Goal: Information Seeking & Learning: Find contact information

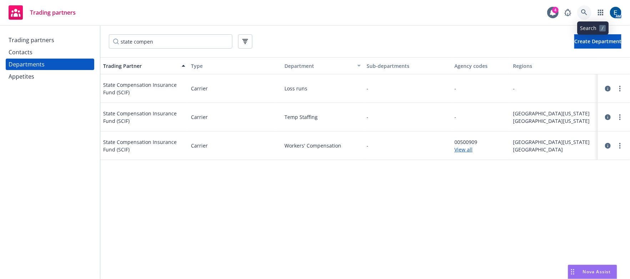
click at [588, 10] on icon at bounding box center [584, 12] width 6 height 6
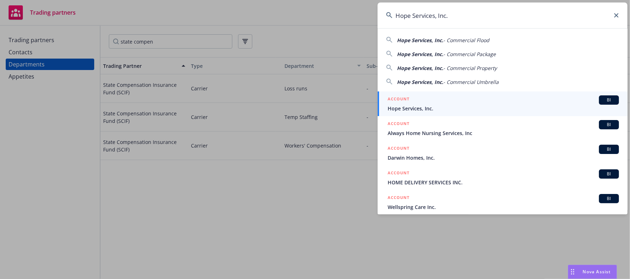
type input "Hope Services, Inc."
click at [435, 106] on span "Hope Services, Inc." at bounding box center [503, 109] width 231 height 8
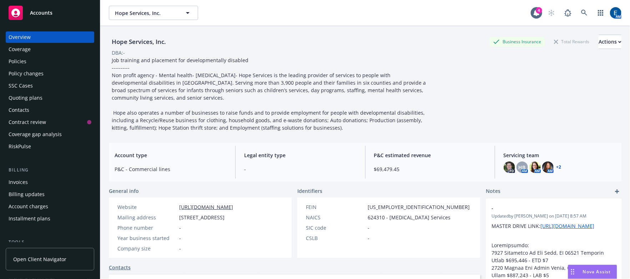
click at [557, 165] on link "+ 2" at bounding box center [559, 167] width 5 height 4
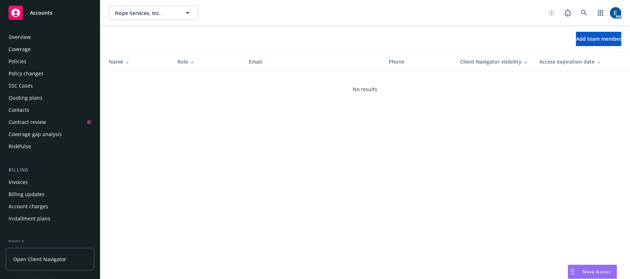
scroll to position [85, 0]
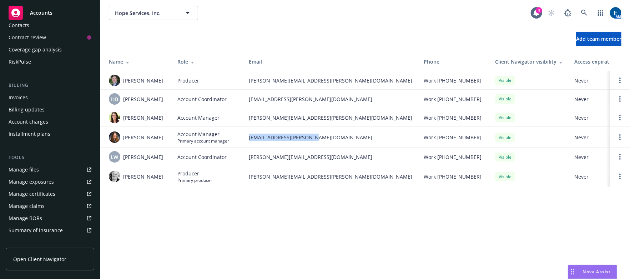
drag, startPoint x: 314, startPoint y: 132, endPoint x: 246, endPoint y: 133, distance: 67.5
click at [246, 133] on td "jenn.hyland@newfront.com" at bounding box center [330, 137] width 175 height 21
copy span "jenn.hyland@newfront.com"
click at [589, 14] on link at bounding box center [585, 13] width 14 height 14
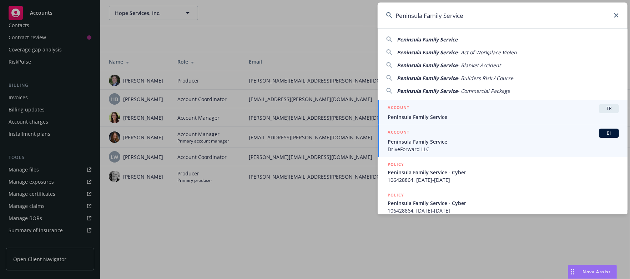
type input "Peninsula Family Service"
click at [432, 141] on span "Peninsula Family Service" at bounding box center [503, 142] width 231 height 8
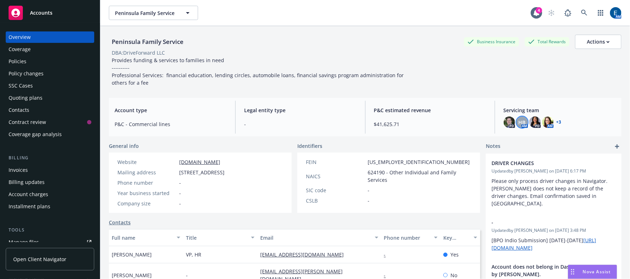
click at [519, 119] on span "HB" at bounding box center [522, 123] width 7 height 8
click at [545, 116] on img at bounding box center [548, 121] width 11 height 11
click at [557, 120] on link "+ 3" at bounding box center [559, 122] width 5 height 4
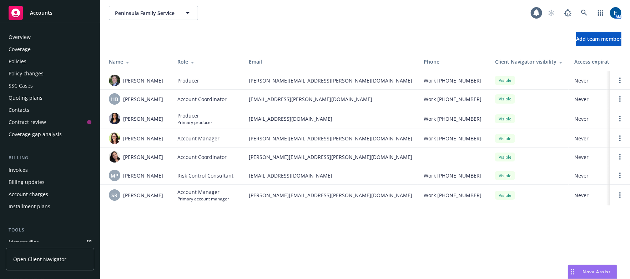
scroll to position [75, 0]
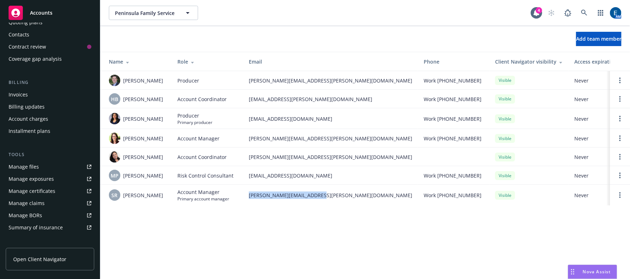
drag, startPoint x: 322, startPoint y: 189, endPoint x: 247, endPoint y: 187, distance: 74.7
click at [247, 187] on td "sabrina.ramos@newfront.com" at bounding box center [330, 195] width 175 height 21
copy span "sabrina.ramos@newfront.com"
click at [588, 11] on icon at bounding box center [584, 13] width 6 height 6
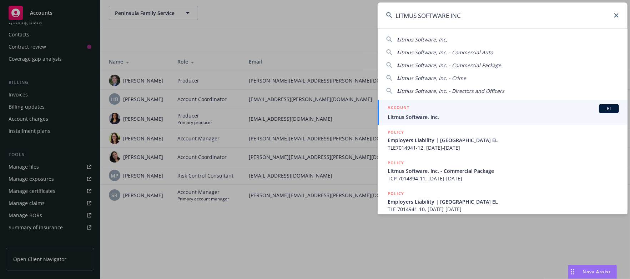
type input "LITMUS SOFTWARE INC"
click at [448, 114] on span "Litmus Software, Inc," at bounding box center [503, 117] width 231 height 8
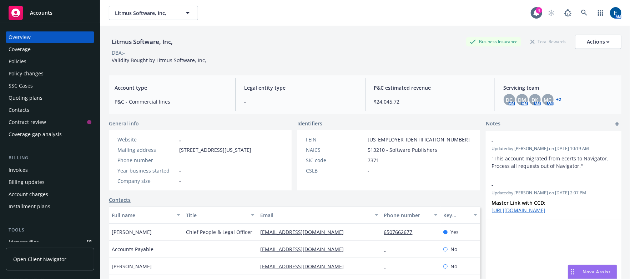
click at [26, 56] on div "Policies" at bounding box center [50, 61] width 83 height 11
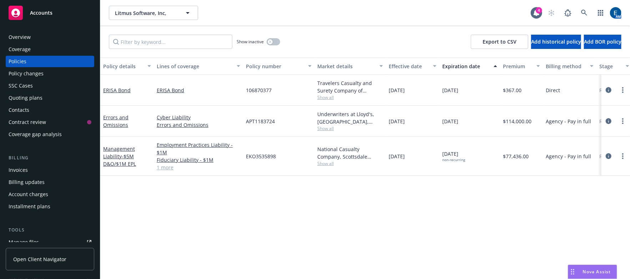
drag, startPoint x: 608, startPoint y: 134, endPoint x: 485, endPoint y: 169, distance: 128.1
click at [485, 169] on div "Policy details Lines of coverage Policy number Market details Effective date Ex…" at bounding box center [365, 173] width 530 height 231
click at [610, 153] on icon "circleInformation" at bounding box center [609, 156] width 6 height 6
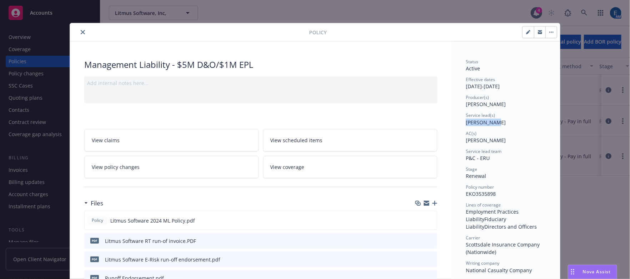
drag, startPoint x: 491, startPoint y: 109, endPoint x: 456, endPoint y: 114, distance: 35.4
click at [81, 30] on icon "close" at bounding box center [83, 32] width 4 height 4
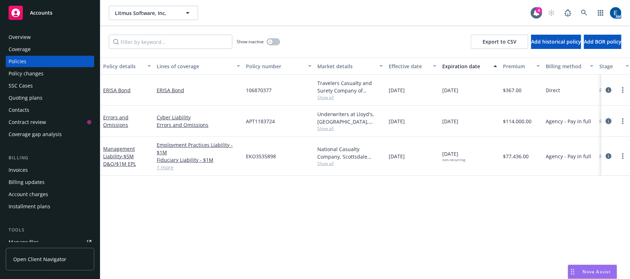
click at [608, 118] on icon "circleInformation" at bounding box center [609, 121] width 6 height 6
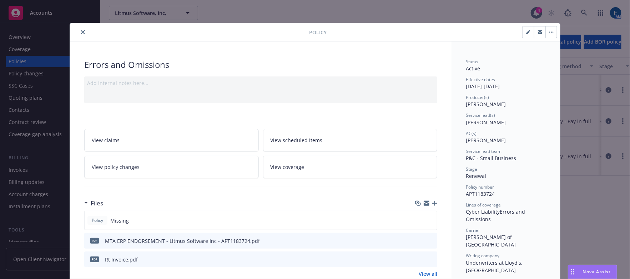
click at [81, 31] on icon "close" at bounding box center [83, 32] width 4 height 4
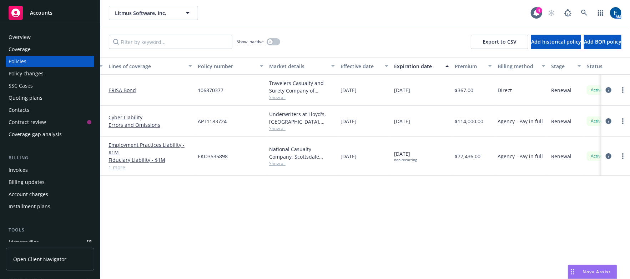
scroll to position [0, 159]
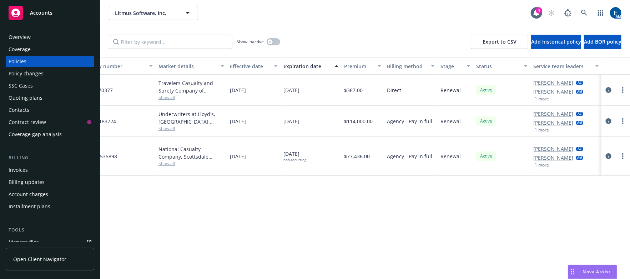
click at [556, 119] on link "Rissa Wilson" at bounding box center [554, 123] width 40 height 8
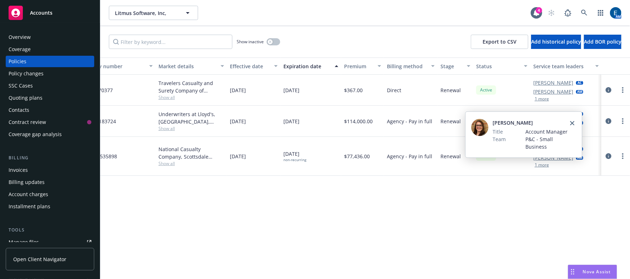
click at [484, 125] on img at bounding box center [479, 127] width 17 height 17
drag, startPoint x: 524, startPoint y: 122, endPoint x: 488, endPoint y: 122, distance: 35.7
click at [488, 122] on div "Rissa Wilson Title Account Manager Team P&C - Small Business" at bounding box center [519, 134] width 97 height 31
copy div "Rissa Wilson"
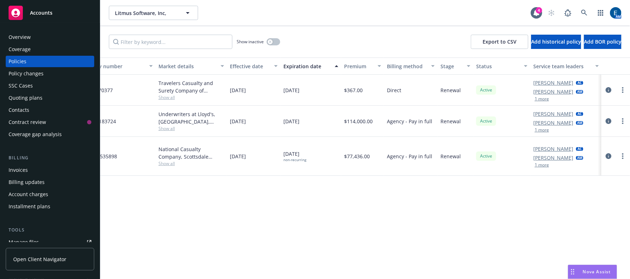
click at [488, 194] on div "Policy details Lines of coverage Policy number Market details Effective date Ex…" at bounding box center [365, 173] width 530 height 231
click at [588, 10] on icon at bounding box center [584, 13] width 6 height 6
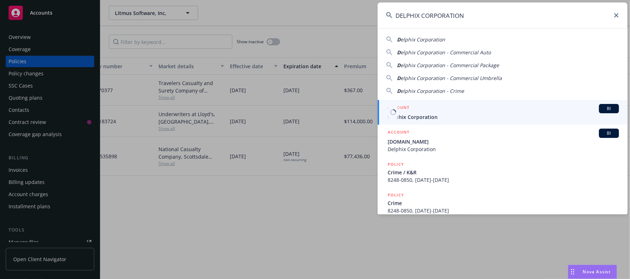
type input "DELPHIX CORPORATION"
click at [415, 115] on span "Delphix Corporation" at bounding box center [503, 117] width 231 height 8
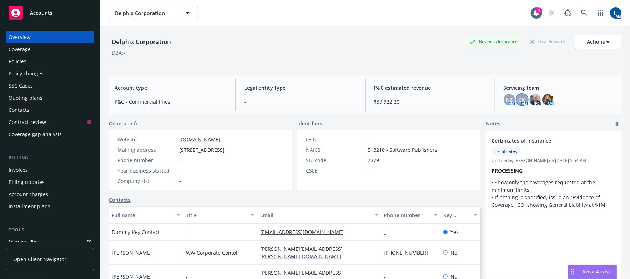
click at [519, 96] on span "SK" at bounding box center [522, 100] width 6 height 8
click at [506, 96] on span "NZ" at bounding box center [509, 100] width 7 height 8
click at [46, 68] on div "Policy changes" at bounding box center [50, 73] width 83 height 11
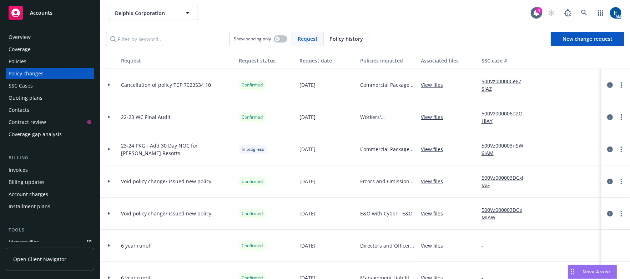
click at [19, 56] on div "Policies" at bounding box center [18, 61] width 18 height 11
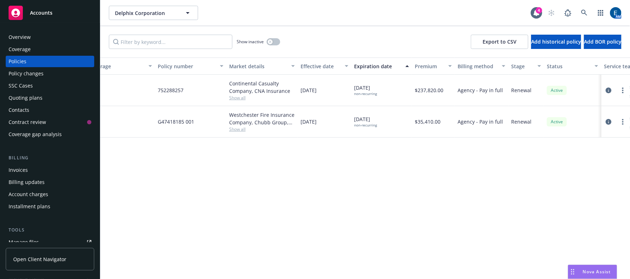
scroll to position [0, 159]
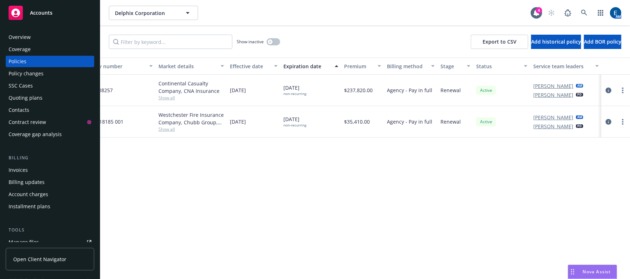
click at [559, 114] on link "Nameer Zaheer" at bounding box center [554, 118] width 40 height 8
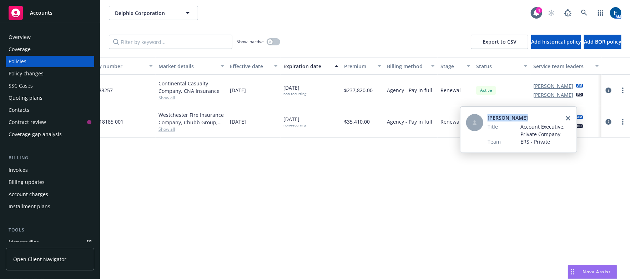
drag, startPoint x: 527, startPoint y: 117, endPoint x: 487, endPoint y: 115, distance: 40.0
click at [487, 115] on div "Nameer Zaheer Title Account Executive, Private Company Team ERS - Private" at bounding box center [515, 129] width 99 height 31
copy span "Nameer Zaheer"
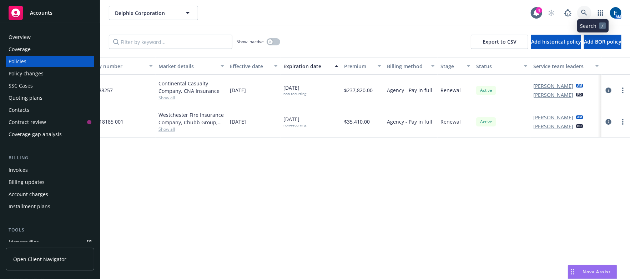
click at [588, 10] on icon at bounding box center [584, 13] width 6 height 6
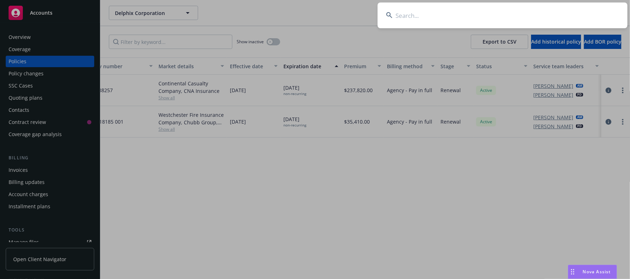
click at [474, 15] on input at bounding box center [503, 16] width 250 height 26
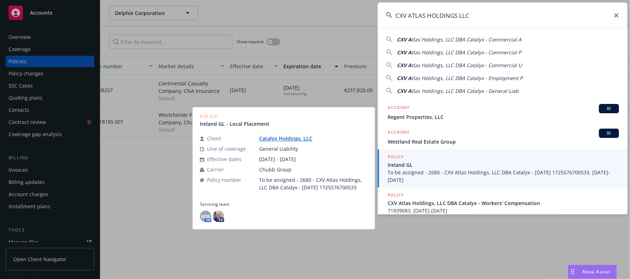
type input "CXV ATLAS HOLDINGS LLC"
click at [283, 139] on link "Catalyx Holdings, LLC" at bounding box center [288, 138] width 59 height 7
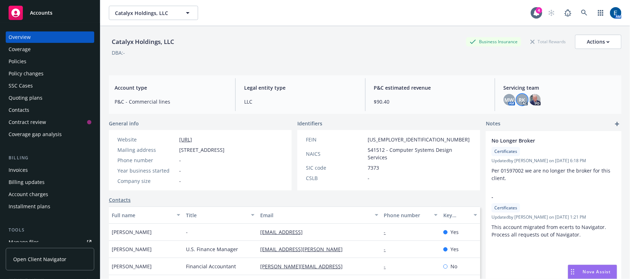
click at [519, 97] on span "RK" at bounding box center [522, 100] width 6 height 8
click at [505, 96] on span "MW" at bounding box center [509, 100] width 9 height 8
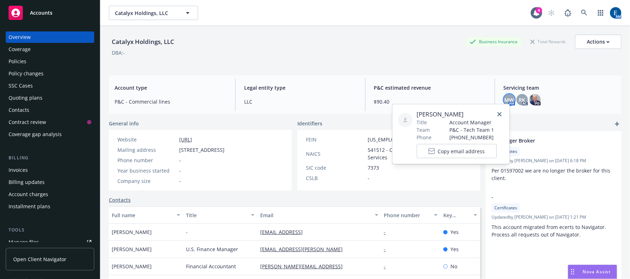
drag, startPoint x: 461, startPoint y: 112, endPoint x: 410, endPoint y: 112, distance: 51.1
click at [410, 112] on div "Madelaine Wong Title Account Manager Team P&C - Tech Team 1 Phone (650) 492-777…" at bounding box center [452, 134] width 106 height 48
copy span "Madelaine Wong"
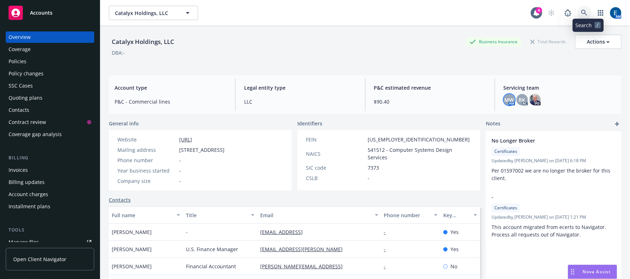
click at [586, 10] on icon at bounding box center [584, 13] width 6 height 6
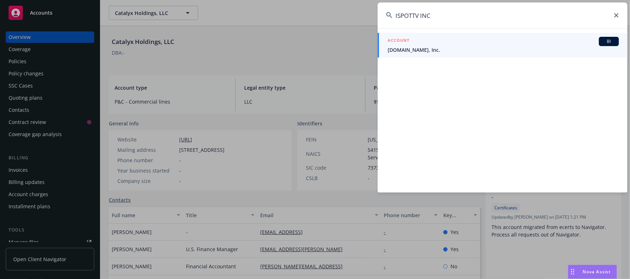
type input "ISPOTTV INC"
click at [450, 54] on link "ACCOUNT BI iSpot.tv, Inc." at bounding box center [503, 45] width 250 height 25
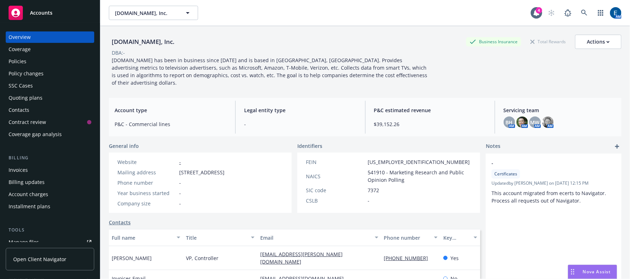
click at [28, 56] on div "Policies" at bounding box center [50, 61] width 83 height 11
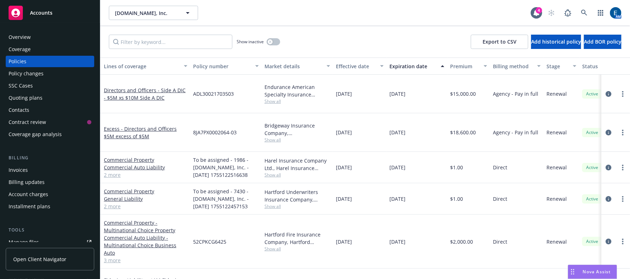
scroll to position [0, 29]
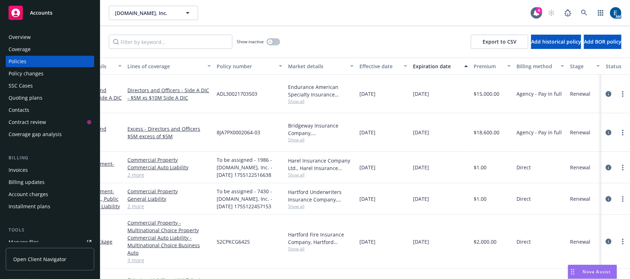
click at [18, 31] on div "Overview" at bounding box center [20, 36] width 22 height 11
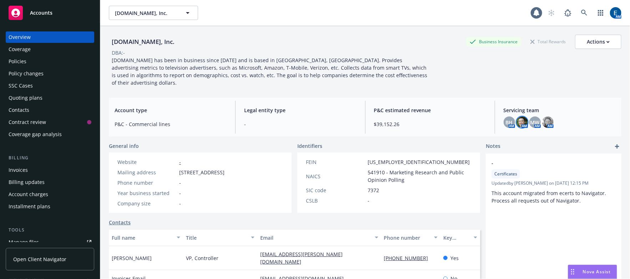
click at [521, 116] on img at bounding box center [522, 121] width 11 height 11
click at [544, 116] on img at bounding box center [548, 121] width 11 height 11
click at [518, 116] on img at bounding box center [522, 121] width 11 height 11
click at [506, 119] on span "BH" at bounding box center [509, 123] width 7 height 8
click at [531, 119] on span "MW" at bounding box center [535, 123] width 9 height 8
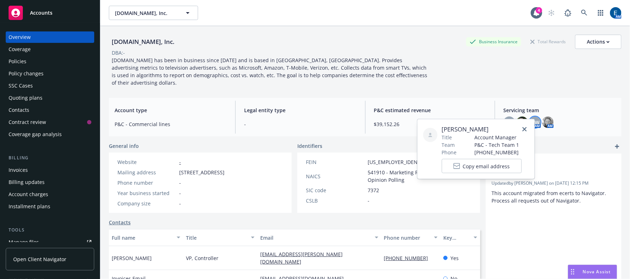
drag, startPoint x: 485, startPoint y: 123, endPoint x: 486, endPoint y: 126, distance: 4.0
click at [486, 126] on div "Madelaine Wong Title Account Manager Team P&C - Tech Team 1 Phone (650) 492-777…" at bounding box center [476, 149] width 117 height 60
drag, startPoint x: 490, startPoint y: 126, endPoint x: 440, endPoint y: 129, distance: 50.8
click at [440, 129] on div "Madelaine Wong Title Account Manager Team P&C - Tech Team 1 Phone (650) 492-777…" at bounding box center [477, 149] width 106 height 48
copy span "Madelaine Wong"
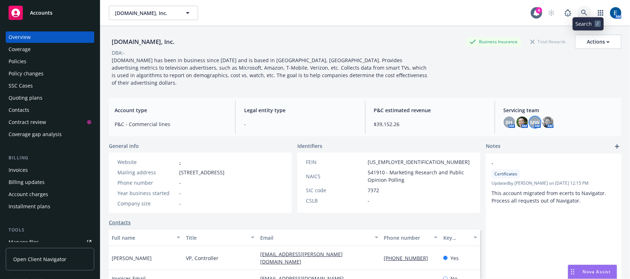
click at [588, 10] on icon at bounding box center [584, 13] width 6 height 6
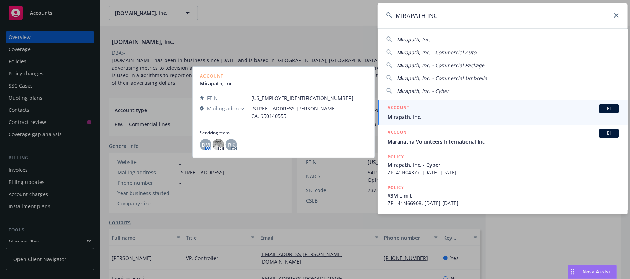
type input "MIRAPATH INC"
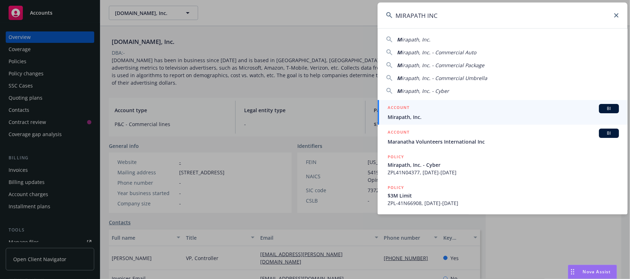
click at [415, 107] on div "ACCOUNT BI" at bounding box center [503, 108] width 231 height 9
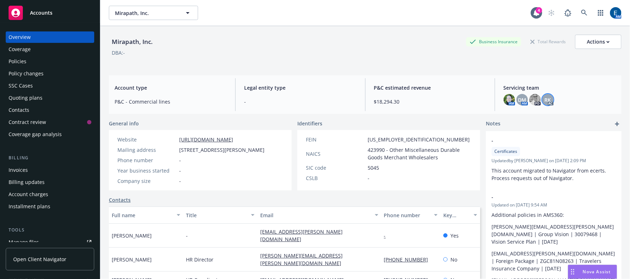
click at [545, 96] on span "RK" at bounding box center [548, 100] width 6 height 8
click at [518, 99] on span "DM" at bounding box center [522, 100] width 8 height 8
drag, startPoint x: 500, startPoint y: 96, endPoint x: 514, endPoint y: 98, distance: 14.0
click at [504, 96] on img at bounding box center [509, 99] width 11 height 11
drag, startPoint x: 521, startPoint y: 94, endPoint x: 494, endPoint y: 98, distance: 28.1
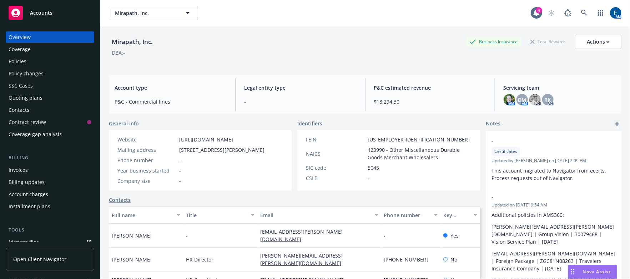
click at [521, 95] on div "DM" at bounding box center [522, 99] width 11 height 11
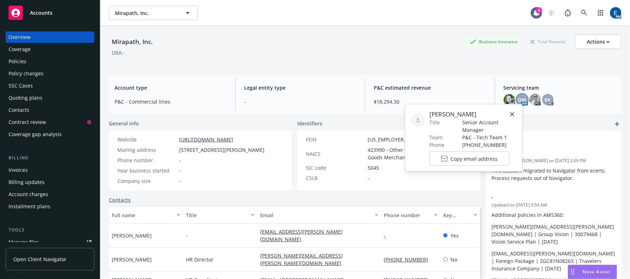
drag, startPoint x: 476, startPoint y: 111, endPoint x: 409, endPoint y: 119, distance: 68.0
click at [409, 119] on div "Devin McKenzie Title Senior Account Manager Team P&C - Tech Team 1 Phone (650) …" at bounding box center [463, 137] width 117 height 67
copy span "Devin McKenzie"
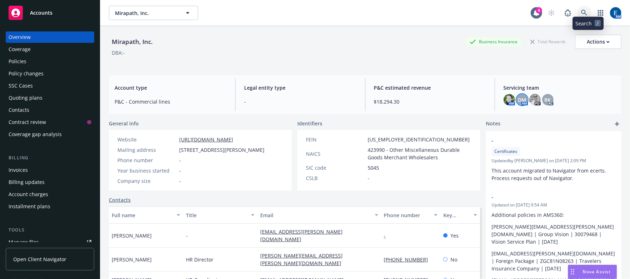
click at [587, 6] on link at bounding box center [585, 13] width 14 height 14
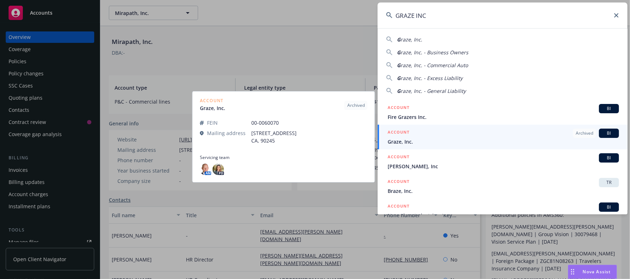
type input "GRAZE INC"
click at [440, 140] on span "Graze, Inc." at bounding box center [503, 142] width 231 height 8
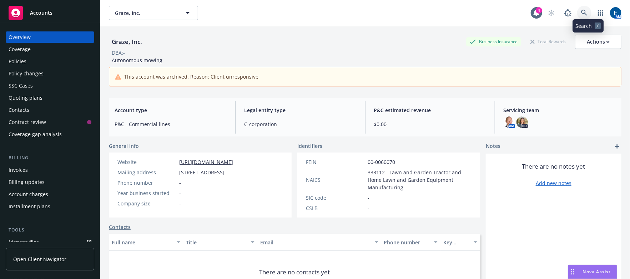
click at [588, 10] on icon at bounding box center [584, 13] width 6 height 6
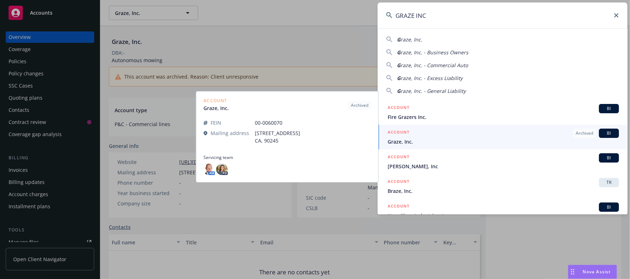
type input "GRAZE INC"
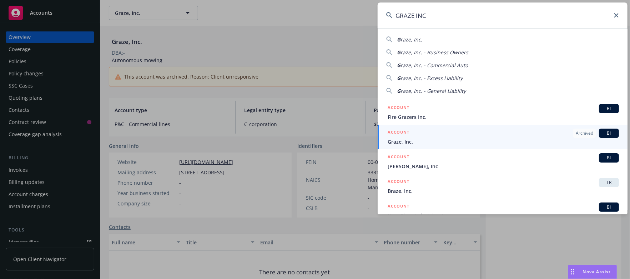
click at [437, 17] on input "GRAZE INC" at bounding box center [503, 16] width 250 height 26
drag, startPoint x: 439, startPoint y: 15, endPoint x: 368, endPoint y: 15, distance: 71.4
click at [368, 15] on div "GRAZE INC G raze, Inc. G raze, Inc. - Business Owners G raze, Inc. - Commercial…" at bounding box center [315, 139] width 630 height 279
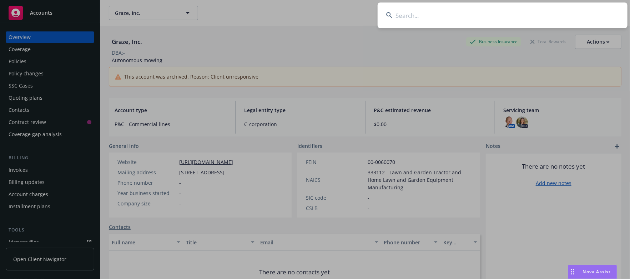
paste input "PREMISE DATA CORPORATION"
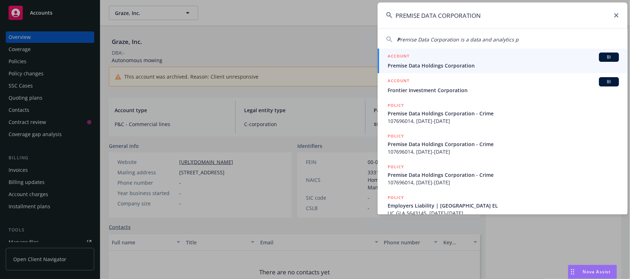
type input "PREMISE DATA CORPORATION"
click at [442, 64] on span "Premise Data Holdings Corporation" at bounding box center [503, 66] width 231 height 8
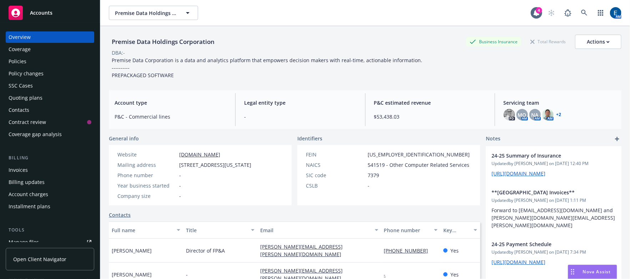
click at [557, 113] on link "+ 2" at bounding box center [559, 115] width 5 height 4
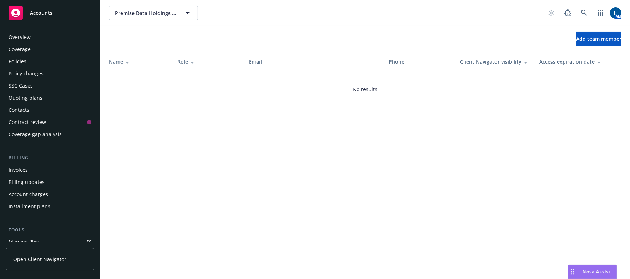
scroll to position [75, 0]
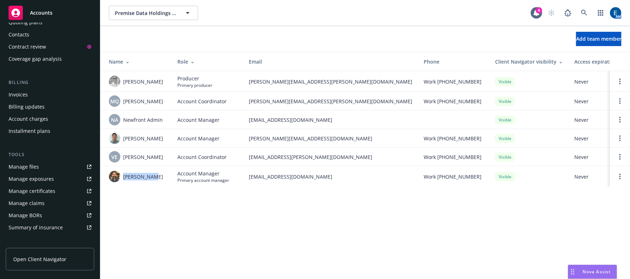
drag, startPoint x: 154, startPoint y: 171, endPoint x: 121, endPoint y: 171, distance: 32.5
click at [121, 171] on div "Yamato Seki" at bounding box center [137, 176] width 57 height 11
copy span "Yamato Seki"
click at [589, 10] on link at bounding box center [585, 13] width 14 height 14
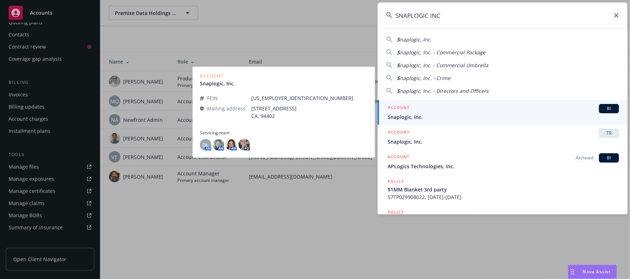
type input "SNAPLOGIC INC"
click at [433, 109] on div "ACCOUNT BI" at bounding box center [503, 108] width 231 height 9
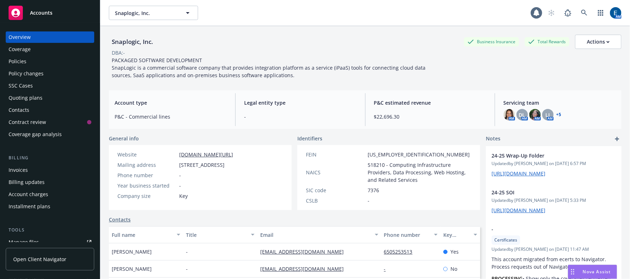
click at [557, 113] on link "+ 5" at bounding box center [559, 115] width 5 height 4
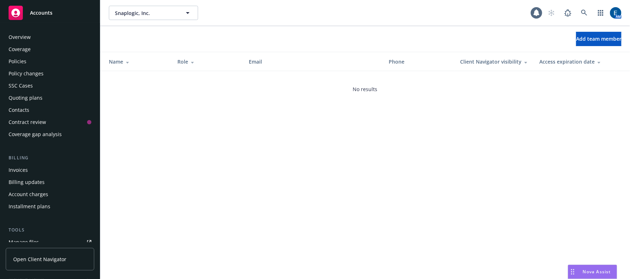
scroll to position [75, 0]
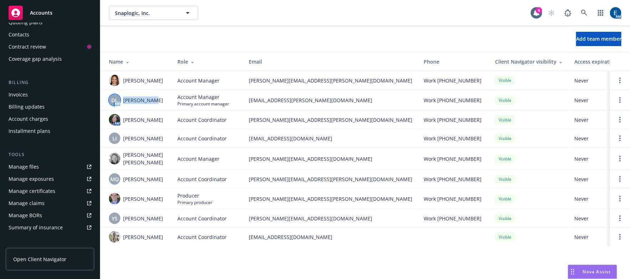
drag, startPoint x: 148, startPoint y: 95, endPoint x: 119, endPoint y: 96, distance: 28.9
click at [119, 96] on div "DL AM Daisy Lopez" at bounding box center [137, 99] width 57 height 11
copy div "AM Daisy Lopez"
click at [588, 10] on icon at bounding box center [584, 13] width 6 height 6
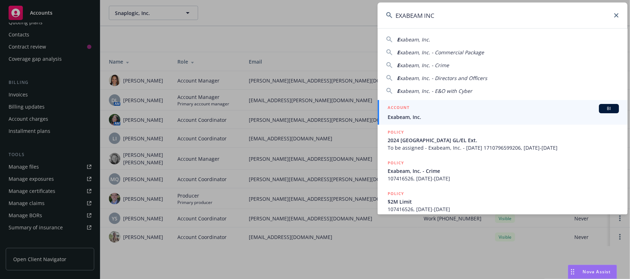
type input "EXABEAM INC"
click at [444, 114] on span "Exabeam, Inc." at bounding box center [503, 117] width 231 height 8
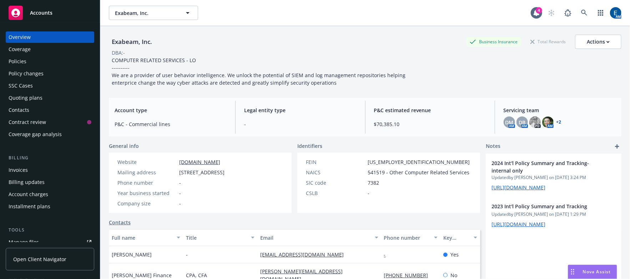
click at [557, 120] on link "+ 2" at bounding box center [559, 122] width 5 height 4
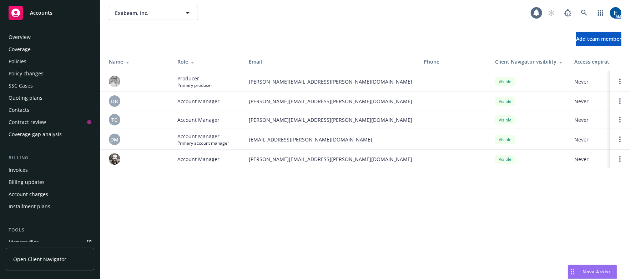
scroll to position [75, 0]
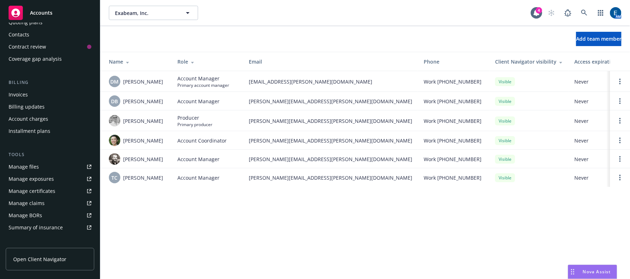
drag, startPoint x: 159, startPoint y: 74, endPoint x: 122, endPoint y: 75, distance: 37.5
click at [122, 76] on div "[PERSON_NAME]" at bounding box center [137, 81] width 57 height 11
copy span "[PERSON_NAME]"
click at [588, 10] on icon at bounding box center [584, 13] width 6 height 6
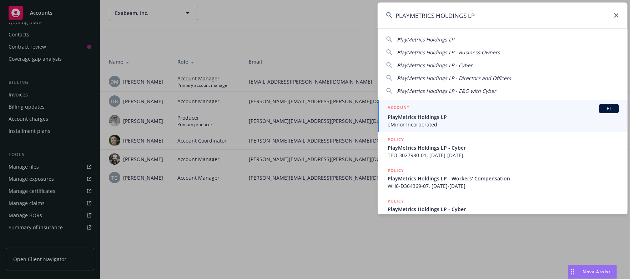
type input "PLAYMETRICS HOLDINGS LP"
click at [423, 119] on span "PlayMetrics Holdings LP" at bounding box center [503, 117] width 231 height 8
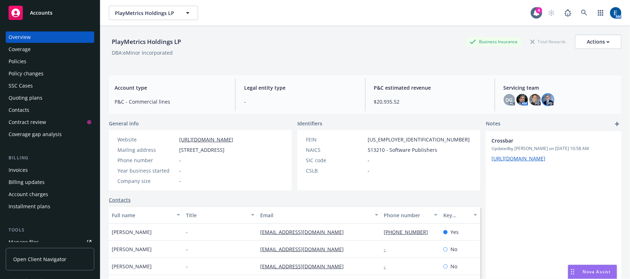
click at [543, 94] on img at bounding box center [548, 99] width 11 height 11
click at [533, 94] on img at bounding box center [535, 99] width 11 height 11
click at [520, 94] on img at bounding box center [522, 99] width 11 height 11
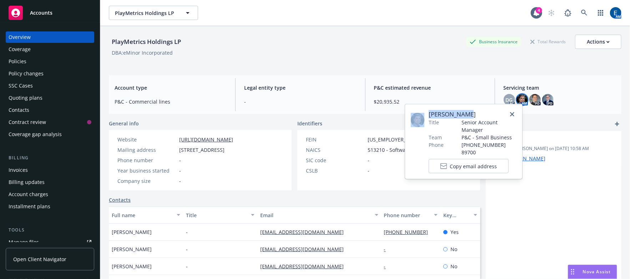
drag, startPoint x: 474, startPoint y: 113, endPoint x: 424, endPoint y: 113, distance: 50.4
click at [424, 113] on div "[PERSON_NAME] Title Senior Account Manager Team P&C - Small Business Phone [PHO…" at bounding box center [464, 141] width 106 height 63
copy div "[PERSON_NAME]"
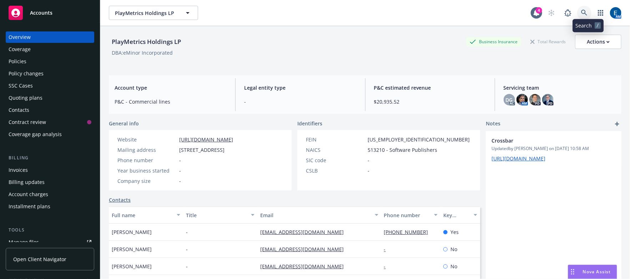
click at [589, 6] on link at bounding box center [585, 13] width 14 height 14
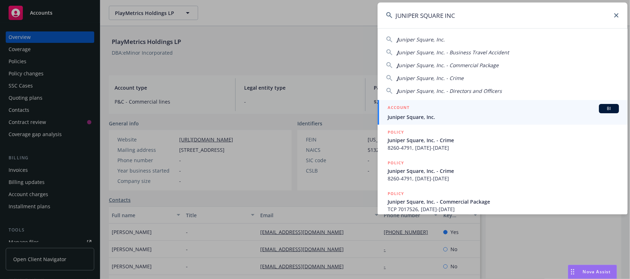
type input "JUNIPER SQUARE INC"
click at [440, 115] on span "Juniper Square, Inc." at bounding box center [503, 117] width 231 height 8
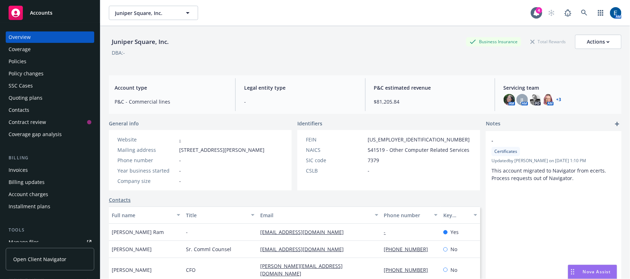
click at [557, 98] on link "+ 3" at bounding box center [559, 100] width 5 height 4
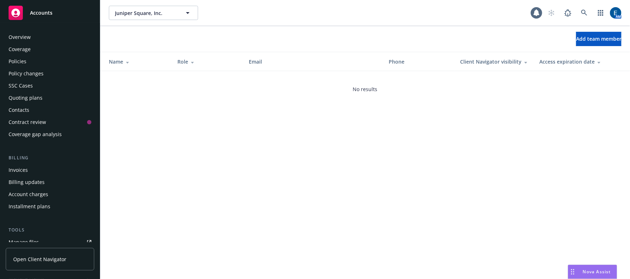
scroll to position [75, 0]
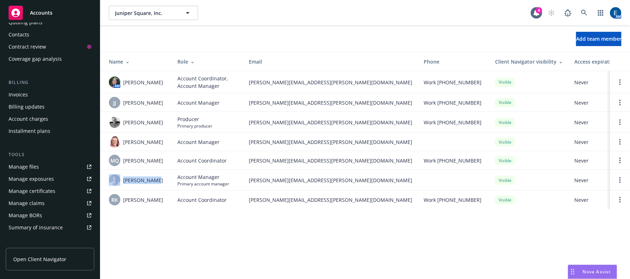
drag, startPoint x: 161, startPoint y: 175, endPoint x: 121, endPoint y: 175, distance: 40.4
click at [121, 175] on div "[PERSON_NAME]" at bounding box center [137, 179] width 57 height 11
copy div "[PERSON_NAME]"
click at [592, 6] on link at bounding box center [585, 13] width 14 height 14
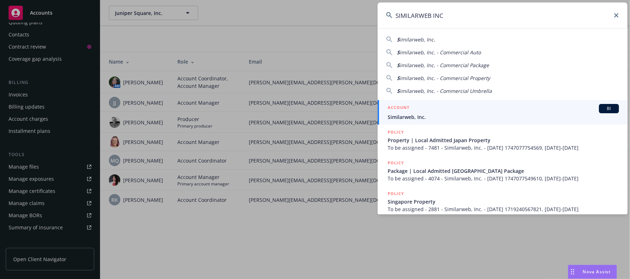
type input "SIMILARWEB INC"
click at [433, 113] on span "Similarweb, Inc." at bounding box center [503, 117] width 231 height 8
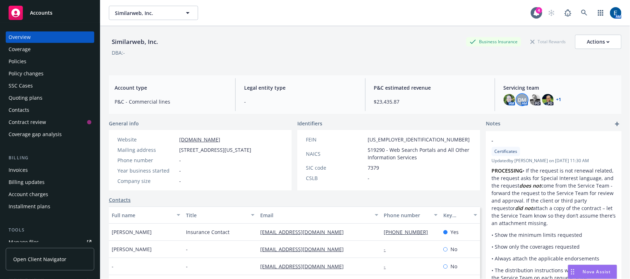
click at [518, 96] on span "DM" at bounding box center [522, 100] width 8 height 8
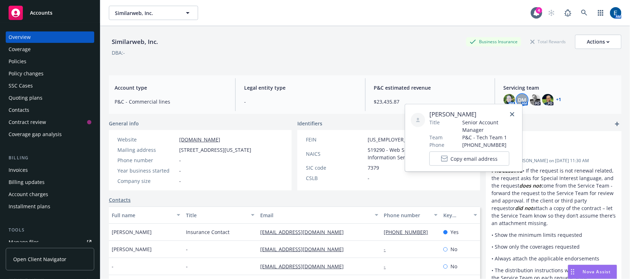
drag, startPoint x: 478, startPoint y: 114, endPoint x: 425, endPoint y: 116, distance: 52.5
click at [425, 116] on div "[PERSON_NAME] Title Senior Account Manager Team P&C - Tech Team 1 Phone [PHONE_…" at bounding box center [464, 138] width 106 height 56
copy span "[PERSON_NAME]"
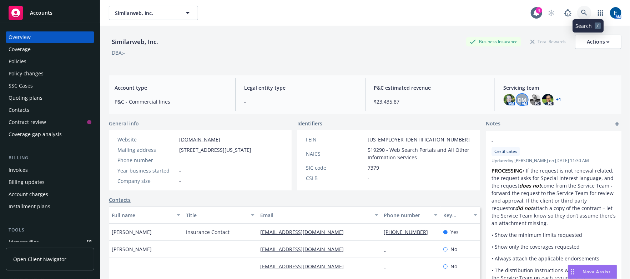
click at [588, 11] on icon at bounding box center [584, 13] width 6 height 6
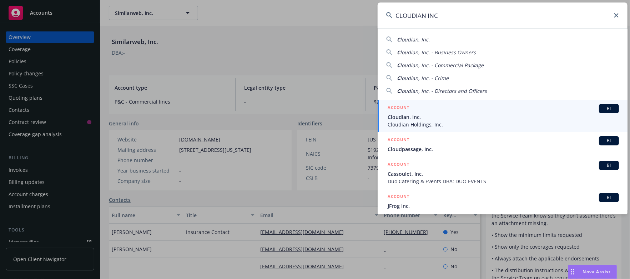
type input "CLOUDIAN INC"
click at [425, 115] on span "Cloudian, Inc." at bounding box center [503, 117] width 231 height 8
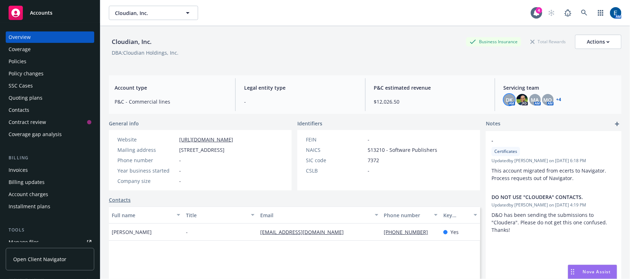
click at [507, 96] on span "DK" at bounding box center [509, 100] width 7 height 8
click at [545, 96] on span "MQ" at bounding box center [548, 100] width 9 height 8
click at [532, 96] on span "MA" at bounding box center [535, 100] width 8 height 8
click at [557, 98] on link "+ 4" at bounding box center [559, 100] width 5 height 4
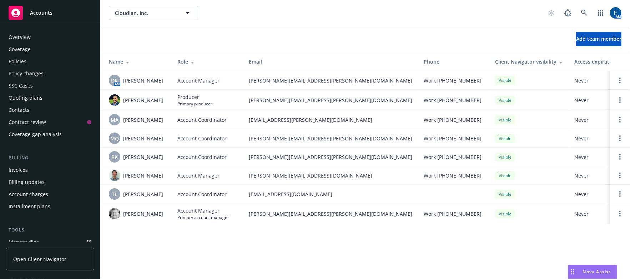
scroll to position [75, 0]
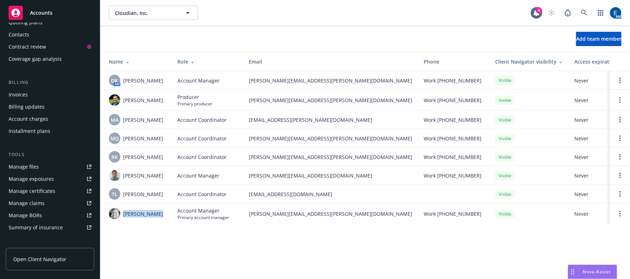
drag, startPoint x: 160, startPoint y: 213, endPoint x: 123, endPoint y: 211, distance: 37.5
click at [123, 211] on div "[PERSON_NAME]" at bounding box center [137, 213] width 57 height 11
copy span "[PERSON_NAME]"
click at [588, 10] on icon at bounding box center [584, 13] width 6 height 6
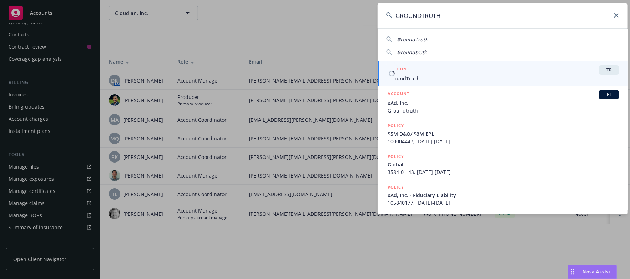
type input "GROUNDTRUTH"
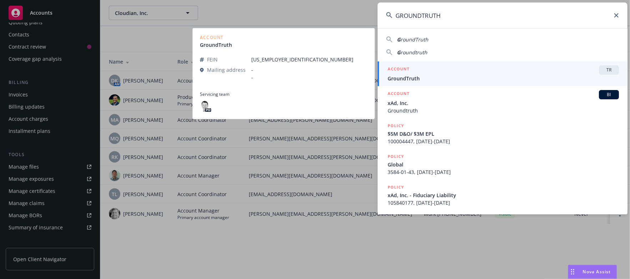
click at [458, 75] on span "GroundTruth" at bounding box center [503, 79] width 231 height 8
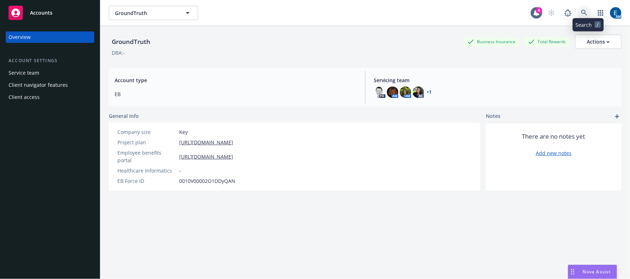
click at [588, 10] on icon at bounding box center [584, 13] width 6 height 6
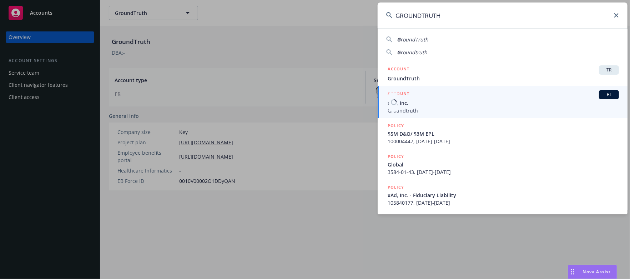
type input "GROUNDTRUTH"
click at [422, 105] on span "xAd, Inc." at bounding box center [503, 103] width 231 height 8
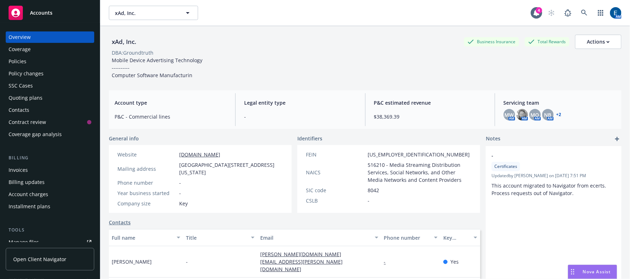
click at [557, 113] on link "+ 2" at bounding box center [559, 115] width 5 height 4
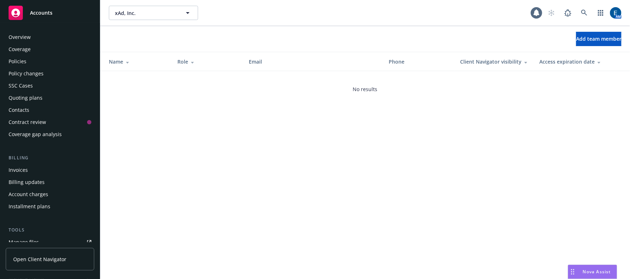
scroll to position [75, 0]
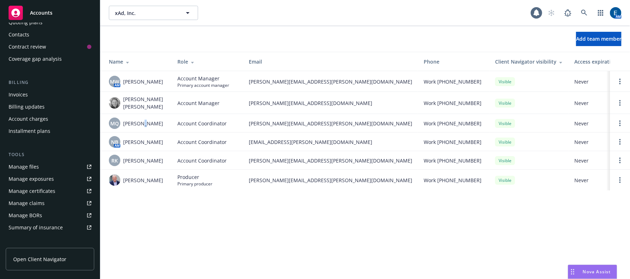
drag, startPoint x: 136, startPoint y: 120, endPoint x: 128, endPoint y: 118, distance: 8.3
click at [134, 120] on td "MQ [PERSON_NAME]" at bounding box center [135, 123] width 71 height 19
drag, startPoint x: 176, startPoint y: 158, endPoint x: 171, endPoint y: 161, distance: 5.6
click at [175, 159] on td "Account Coordinator" at bounding box center [207, 160] width 71 height 19
drag, startPoint x: 161, startPoint y: 76, endPoint x: 121, endPoint y: 76, distance: 39.3
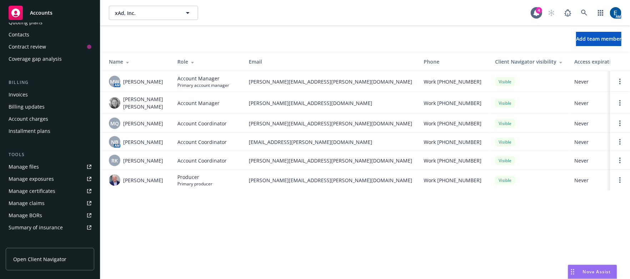
click at [121, 76] on div "MW AM [PERSON_NAME]" at bounding box center [137, 81] width 57 height 11
copy span "[PERSON_NAME]"
click at [588, 10] on icon at bounding box center [584, 13] width 6 height 6
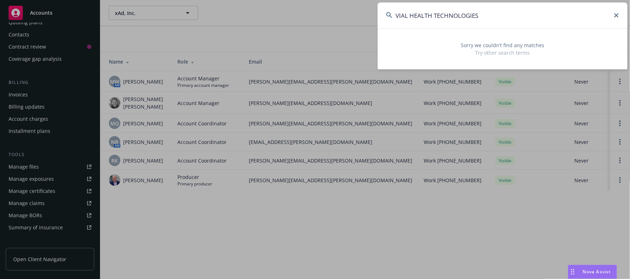
click at [457, 14] on input "VIAL HEALTH TECHNOLOGIES" at bounding box center [503, 16] width 250 height 26
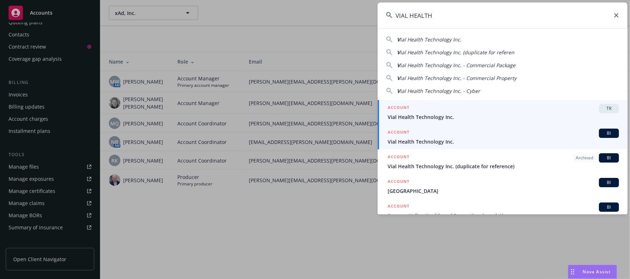
type input "VIAL HEALTH"
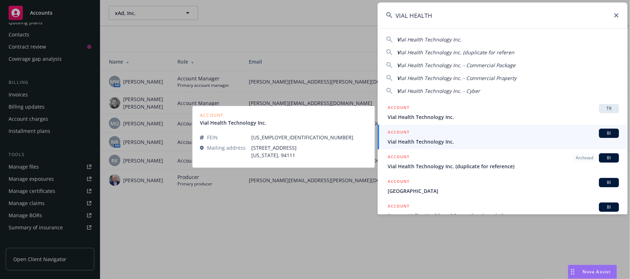
click at [448, 139] on span "Vial Health Technology Inc." at bounding box center [503, 142] width 231 height 8
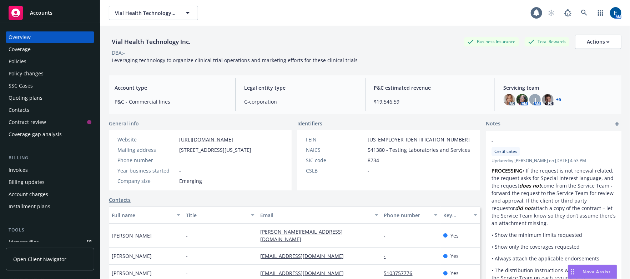
click at [557, 98] on link "+ 5" at bounding box center [559, 100] width 5 height 4
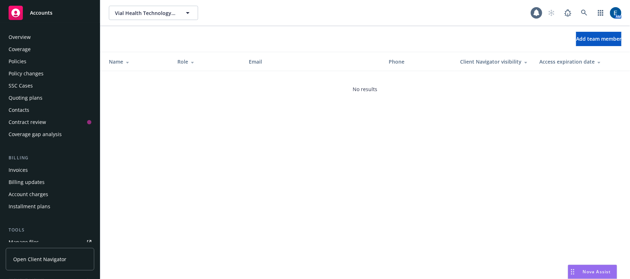
scroll to position [75, 0]
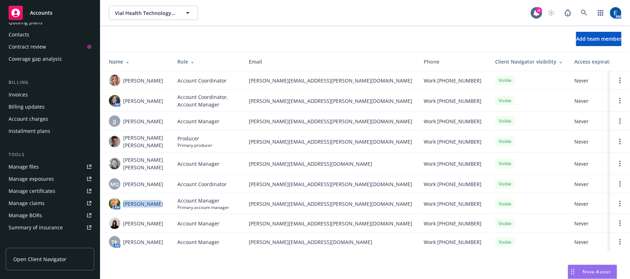
drag, startPoint x: 155, startPoint y: 194, endPoint x: 121, endPoint y: 193, distance: 33.9
click at [121, 198] on div "AM Patrick Chan" at bounding box center [137, 203] width 57 height 11
copy span "Patrick Chan"
click at [588, 13] on icon at bounding box center [584, 13] width 6 height 6
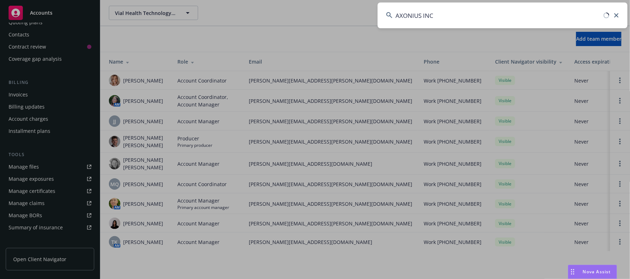
click at [439, 5] on input "AXONIUS INC" at bounding box center [503, 16] width 250 height 26
click at [440, 14] on input "AXONIUS INC" at bounding box center [503, 16] width 250 height 26
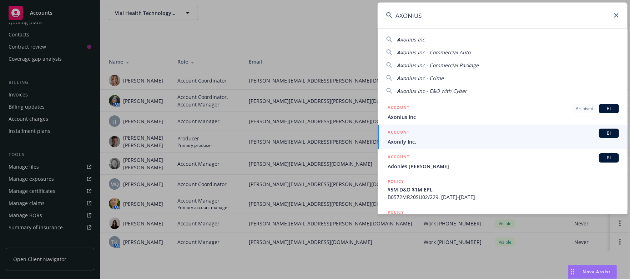
type input "AXONIUS"
drag, startPoint x: 417, startPoint y: 15, endPoint x: 383, endPoint y: 16, distance: 34.6
click at [383, 16] on input "AXONIUS" at bounding box center [503, 16] width 250 height 26
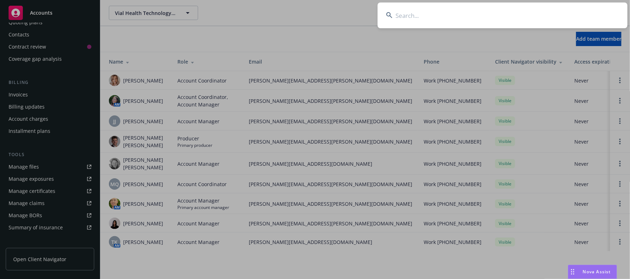
paste input "FRONTAPP INC"
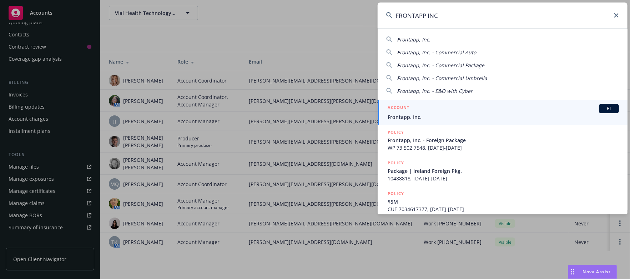
type input "FRONTAPP INC"
click at [400, 113] on span "Frontapp, Inc." at bounding box center [503, 117] width 231 height 8
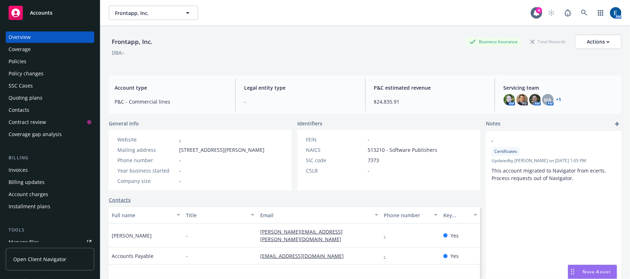
click at [557, 98] on link "+ 1" at bounding box center [559, 100] width 5 height 4
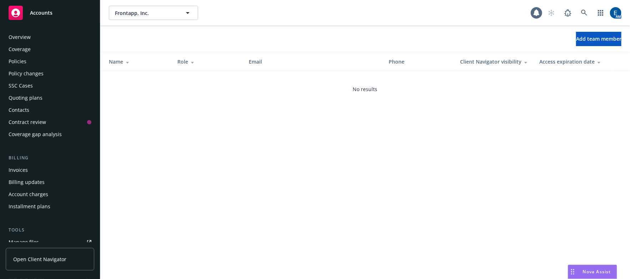
scroll to position [75, 0]
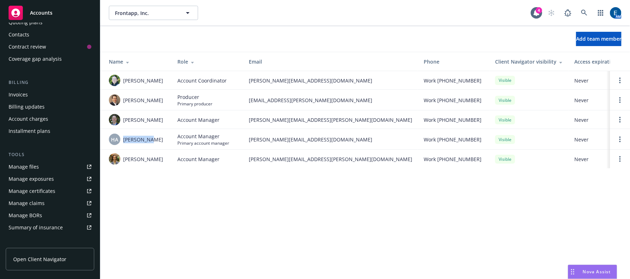
drag, startPoint x: 153, startPoint y: 135, endPoint x: 122, endPoint y: 135, distance: 31.1
click at [122, 135] on div "HA [PERSON_NAME]" at bounding box center [137, 139] width 57 height 11
copy span "[PERSON_NAME]"
click at [588, 10] on icon at bounding box center [584, 13] width 6 height 6
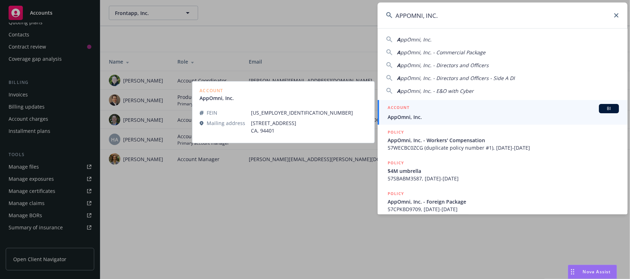
type input "APPOMNI, INC."
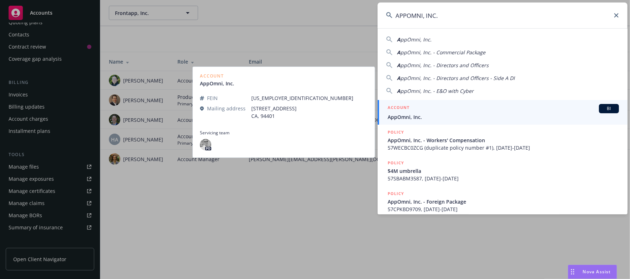
click at [448, 114] on span "AppOmni, Inc." at bounding box center [503, 117] width 231 height 8
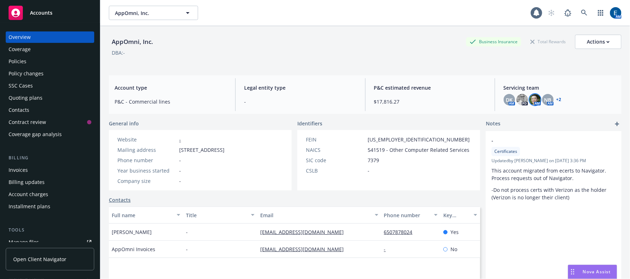
click at [531, 98] on img at bounding box center [535, 99] width 11 height 11
click at [557, 98] on link "+ 2" at bounding box center [559, 100] width 5 height 4
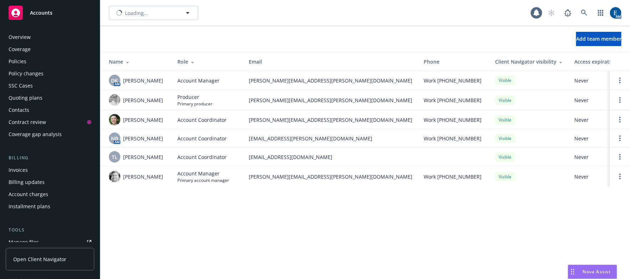
scroll to position [75, 0]
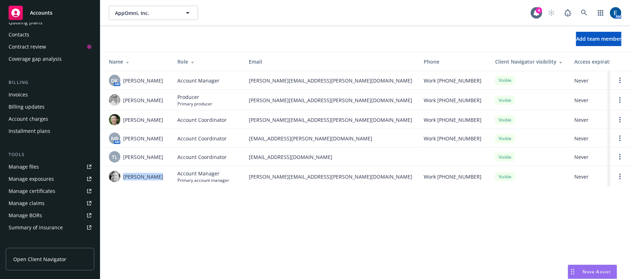
drag, startPoint x: 154, startPoint y: 172, endPoint x: 124, endPoint y: 175, distance: 30.5
click at [124, 175] on div "[PERSON_NAME]" at bounding box center [137, 176] width 57 height 11
copy span "[PERSON_NAME]"
click at [348, 26] on div "Add team member" at bounding box center [365, 39] width 530 height 26
